Goal: Use online tool/utility: Utilize a website feature to perform a specific function

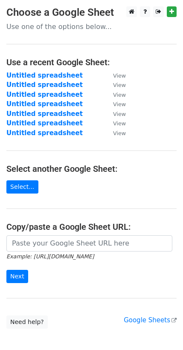
click at [60, 233] on main "Choose a Google Sheet Use one of the options below... Use a recent Google Sheet…" at bounding box center [91, 167] width 183 height 322
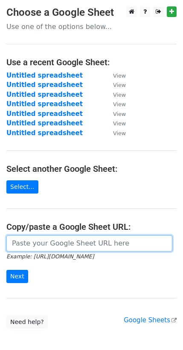
click at [48, 244] on input "url" at bounding box center [89, 243] width 166 height 16
paste input "[URL][DOMAIN_NAME]"
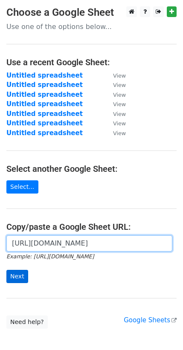
type input "[URL][DOMAIN_NAME]"
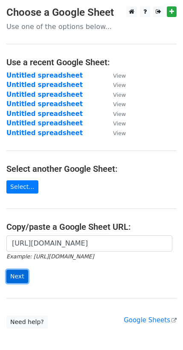
click at [18, 276] on input "Next" at bounding box center [17, 276] width 22 height 13
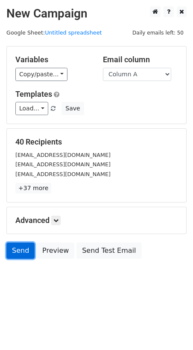
click at [19, 246] on link "Send" at bounding box center [20, 250] width 28 height 16
